Goal: Task Accomplishment & Management: Use online tool/utility

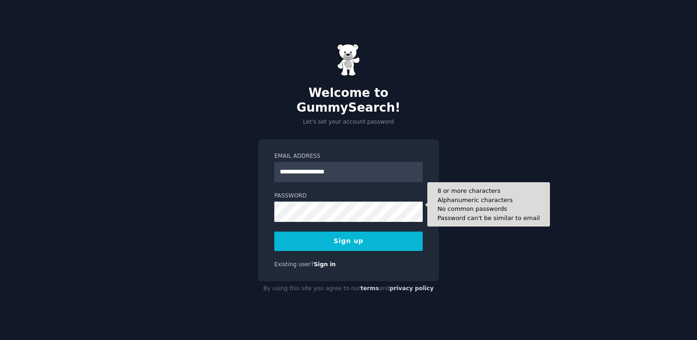
type input "**********"
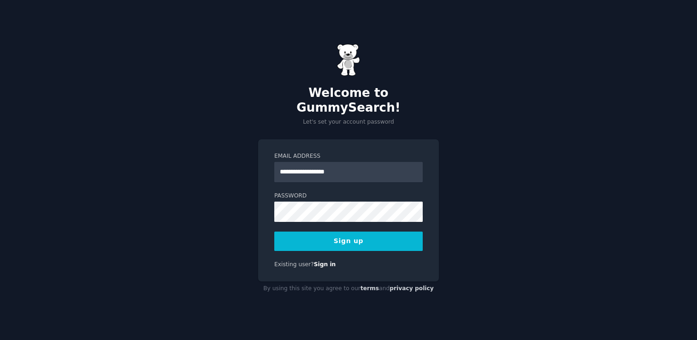
click at [371, 238] on button "Sign up" at bounding box center [348, 240] width 148 height 19
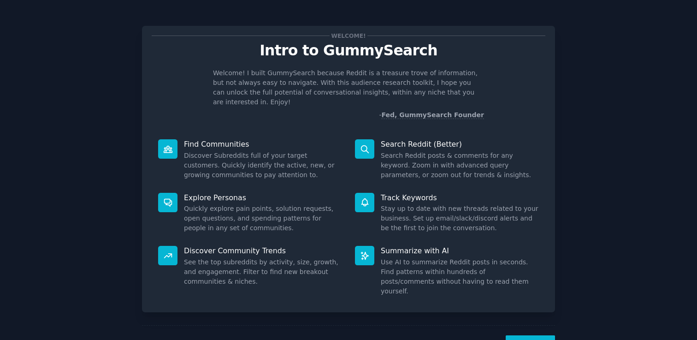
scroll to position [21, 0]
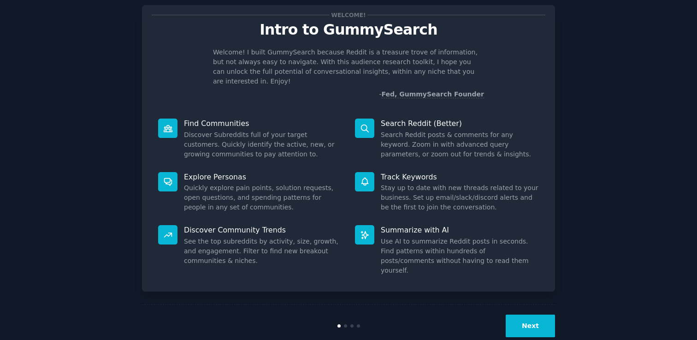
click at [536, 314] on button "Next" at bounding box center [529, 325] width 49 height 23
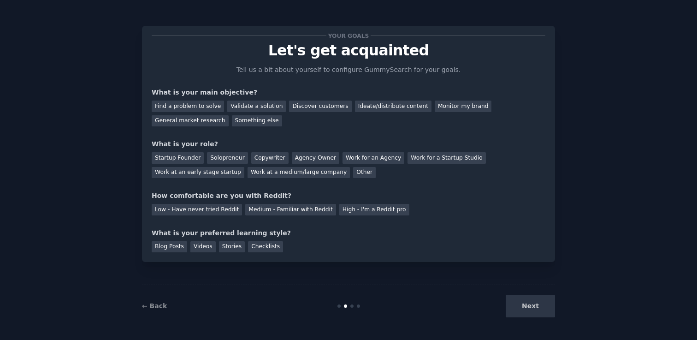
click at [529, 306] on div "Next" at bounding box center [486, 305] width 138 height 23
click at [530, 310] on div "Next" at bounding box center [486, 305] width 138 height 23
click at [206, 107] on div "Find a problem to solve" at bounding box center [188, 106] width 72 height 12
click at [236, 107] on div "Validate a solution" at bounding box center [256, 106] width 59 height 12
click at [301, 173] on div "Work at a medium/large company" at bounding box center [298, 173] width 102 height 12
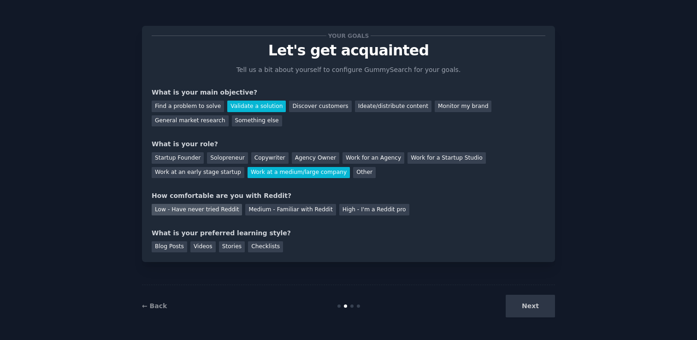
click at [219, 208] on div "Low - Have never tried Reddit" at bounding box center [197, 210] width 90 height 12
click at [226, 249] on div "Stories" at bounding box center [232, 247] width 26 height 12
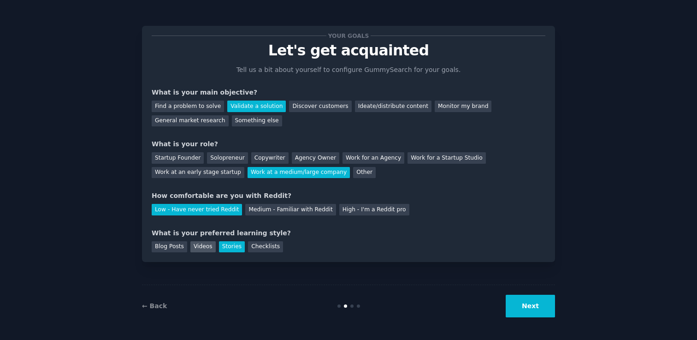
click at [203, 249] on div "Videos" at bounding box center [202, 247] width 25 height 12
click at [231, 248] on div "Stories" at bounding box center [232, 247] width 26 height 12
click at [524, 308] on button "Next" at bounding box center [529, 305] width 49 height 23
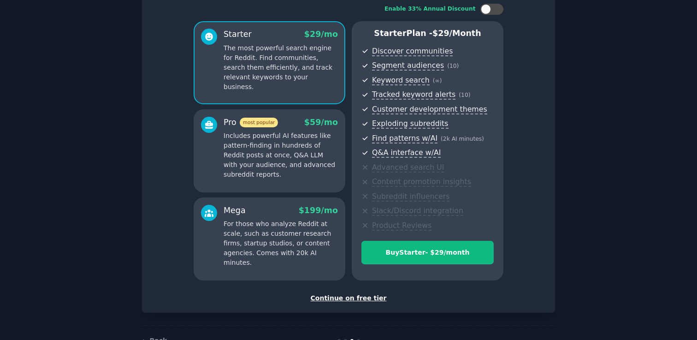
scroll to position [89, 0]
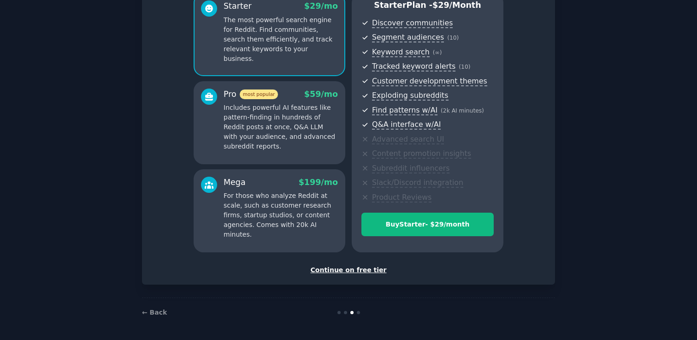
click at [361, 270] on div "Continue on free tier" at bounding box center [348, 270] width 393 height 10
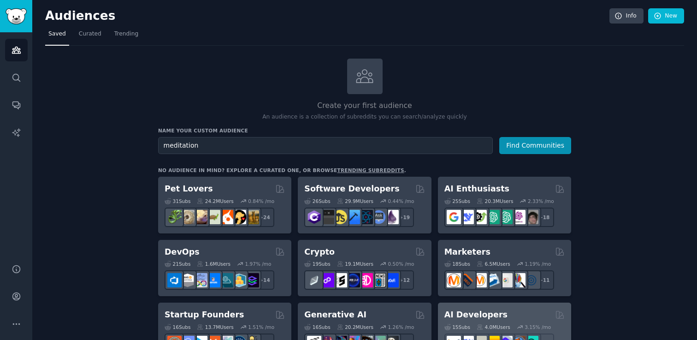
type input "meditation"
click at [499, 137] on button "Find Communities" at bounding box center [535, 145] width 72 height 17
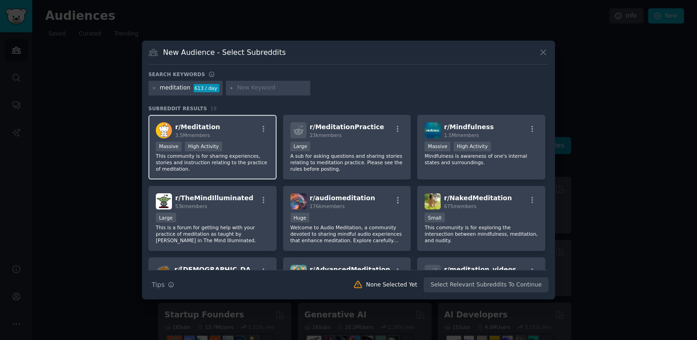
click at [241, 146] on div "Massive High Activity" at bounding box center [212, 147] width 113 height 12
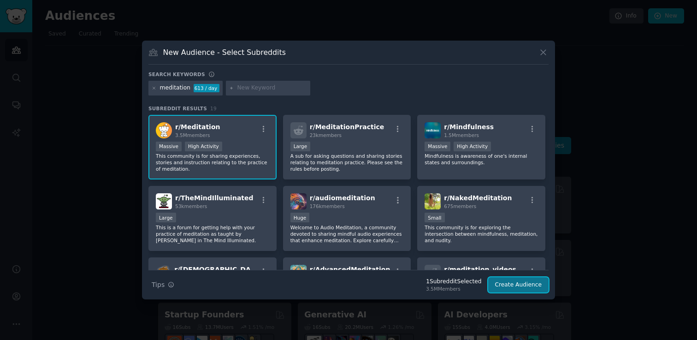
click at [527, 288] on button "Create Audience" at bounding box center [518, 285] width 61 height 16
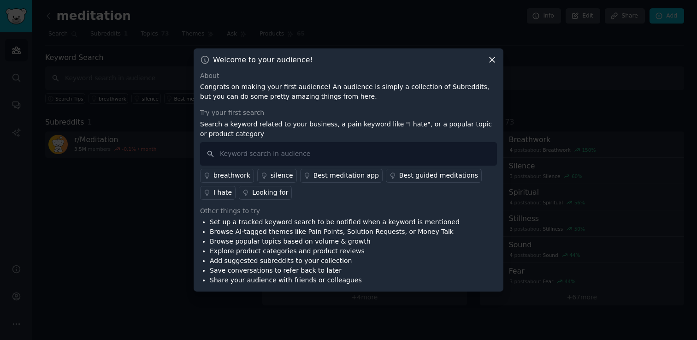
click at [492, 62] on icon at bounding box center [492, 60] width 10 height 10
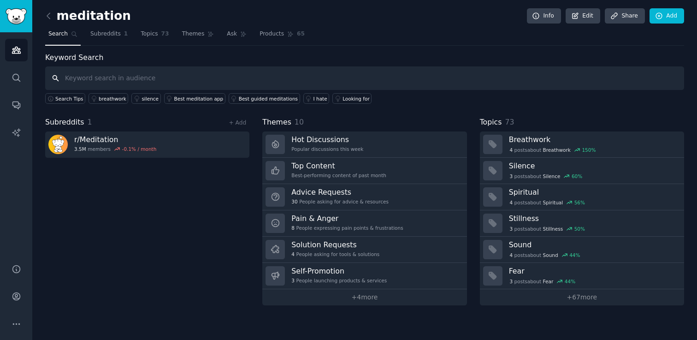
click at [93, 74] on input "text" at bounding box center [364, 77] width 638 height 23
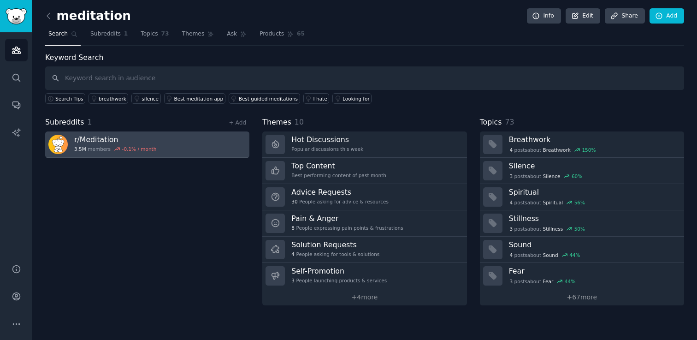
click at [85, 145] on div "r/ Meditation 3.5M members -0.1 % / month" at bounding box center [115, 144] width 82 height 19
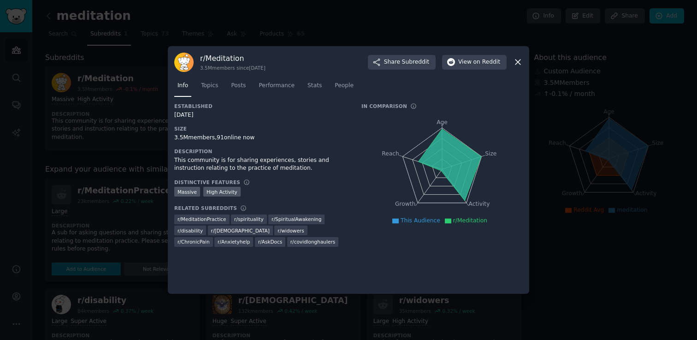
click at [519, 61] on icon at bounding box center [518, 62] width 10 height 10
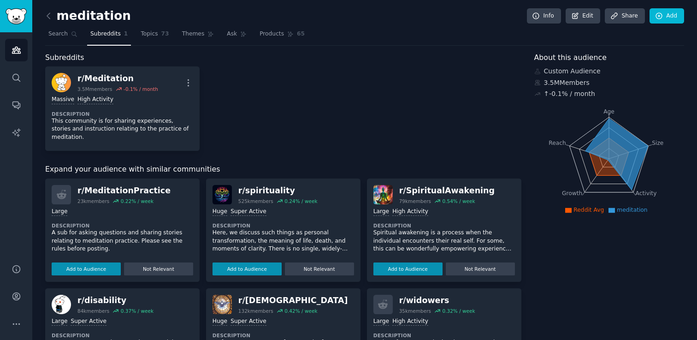
click at [297, 140] on div "r/ Meditation 3.5M members -0.1 % / month More Massive High Activity Descriptio…" at bounding box center [283, 108] width 476 height 84
click at [61, 29] on link "Search" at bounding box center [62, 36] width 35 height 19
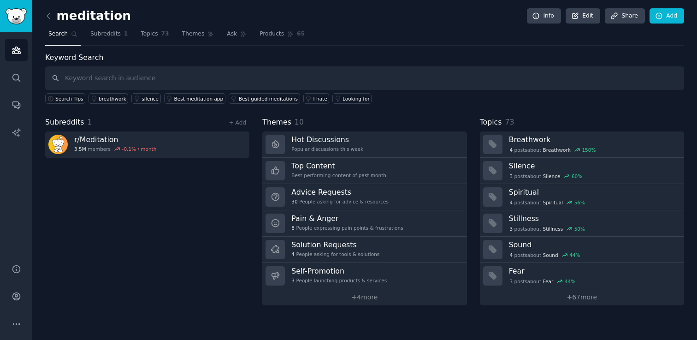
click at [110, 82] on input "text" at bounding box center [364, 77] width 638 height 23
type input "blocker"
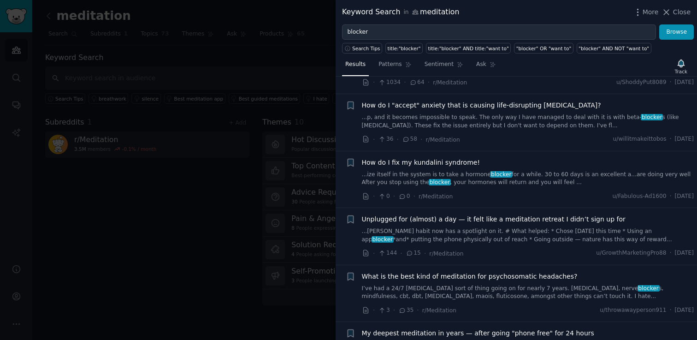
scroll to position [55, 0]
click at [683, 13] on span "Close" at bounding box center [682, 12] width 18 height 10
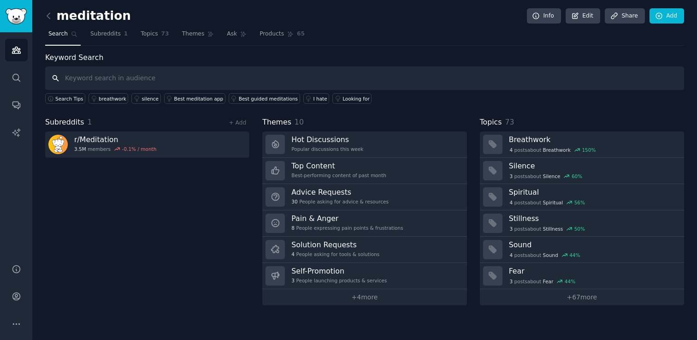
click at [152, 81] on input "text" at bounding box center [364, 77] width 638 height 23
type input "meditation"
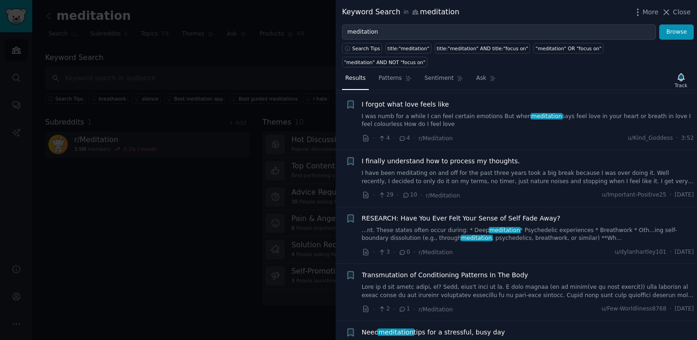
scroll to position [532, 0]
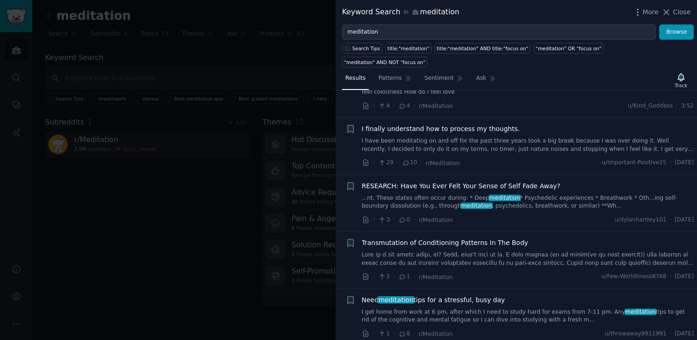
click at [685, 6] on div "Keyword Search in meditation More Close" at bounding box center [515, 12] width 361 height 24
click at [682, 10] on span "Close" at bounding box center [682, 12] width 18 height 10
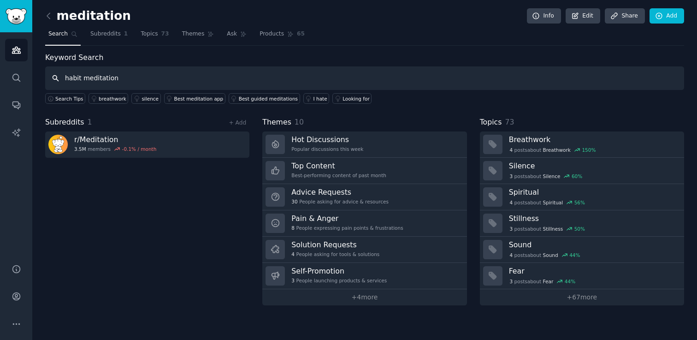
type input "habit meditation"
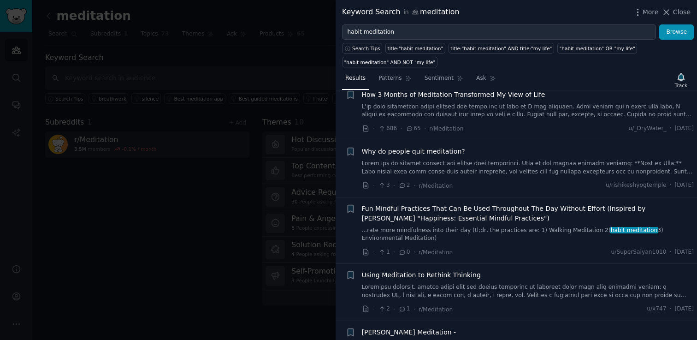
scroll to position [23, 0]
click at [441, 152] on span "Why do people quit meditation?" at bounding box center [413, 151] width 103 height 10
